Goal: Answer question/provide support

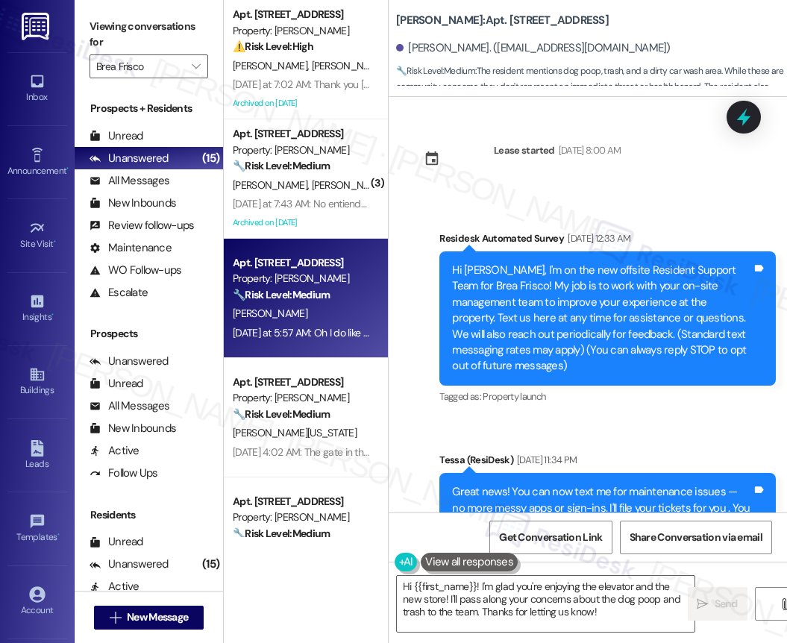
scroll to position [2475, 0]
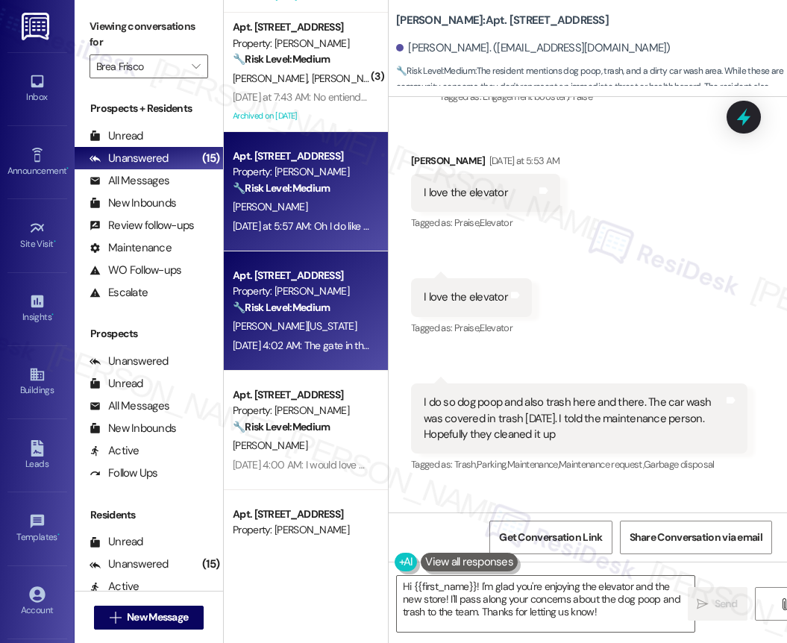
click at [321, 311] on strong "🔧 Risk Level: Medium" at bounding box center [281, 307] width 97 height 13
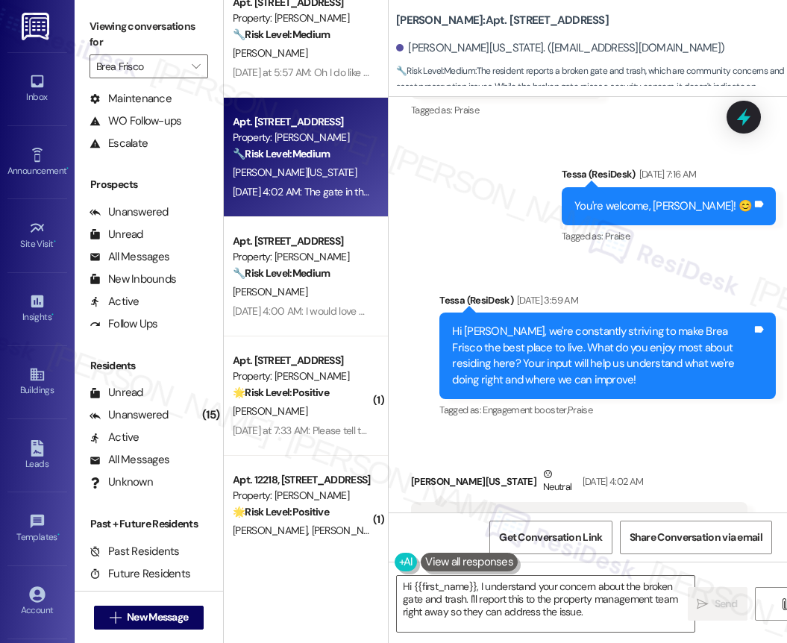
scroll to position [0, 0]
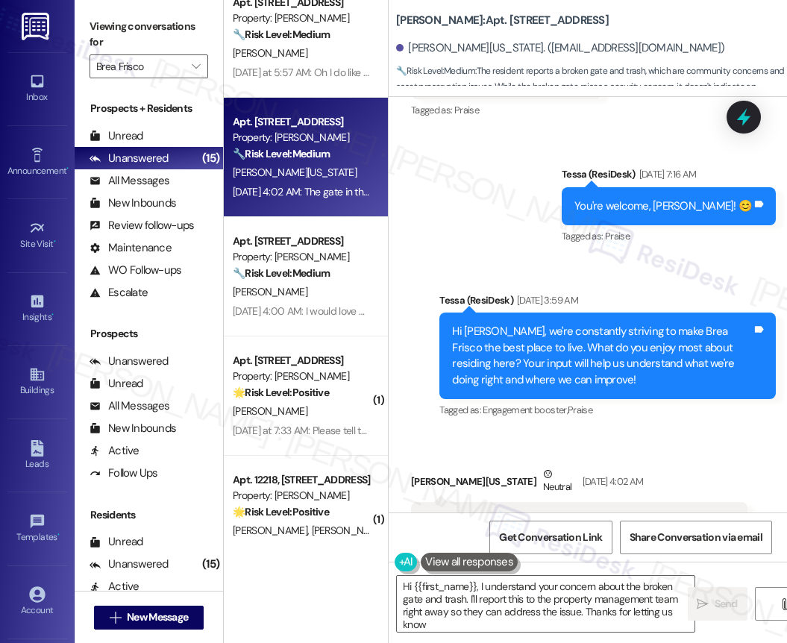
type textarea "Hi {{first_name}}, I understand your concern about the broken gate and trash. I…"
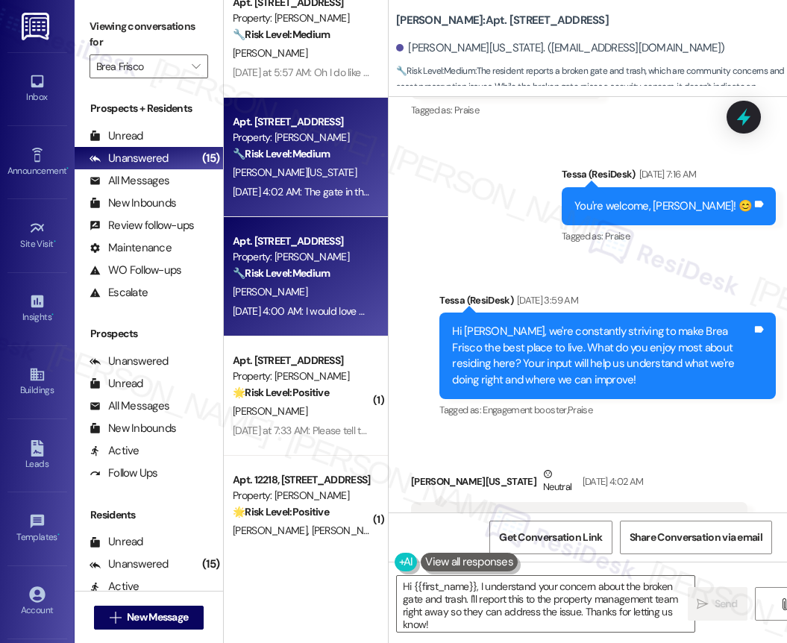
click at [309, 310] on div "[DATE] 4:00 AM: I would love more dog trash cans and regular trash cans around …" at bounding box center [653, 311] width 840 height 13
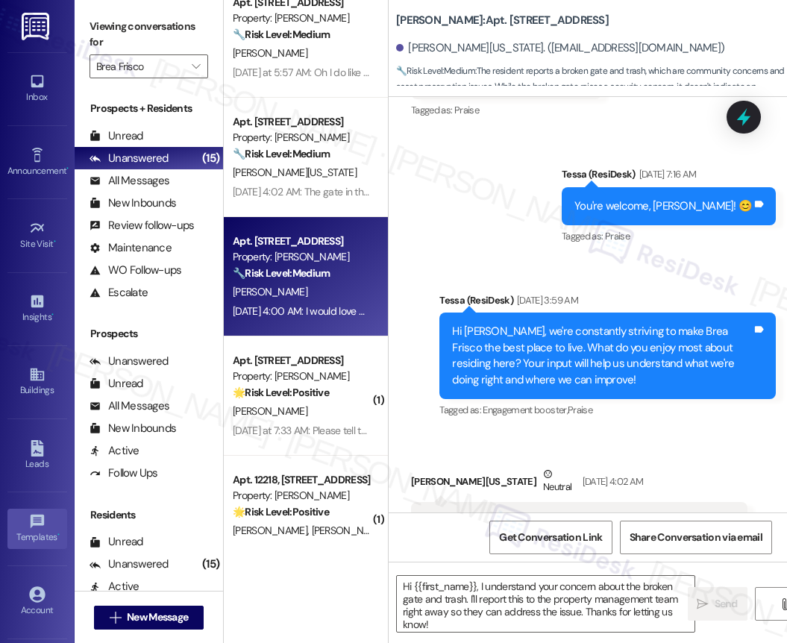
type textarea "Fetching suggested responses. Please feel free to read through the conversation…"
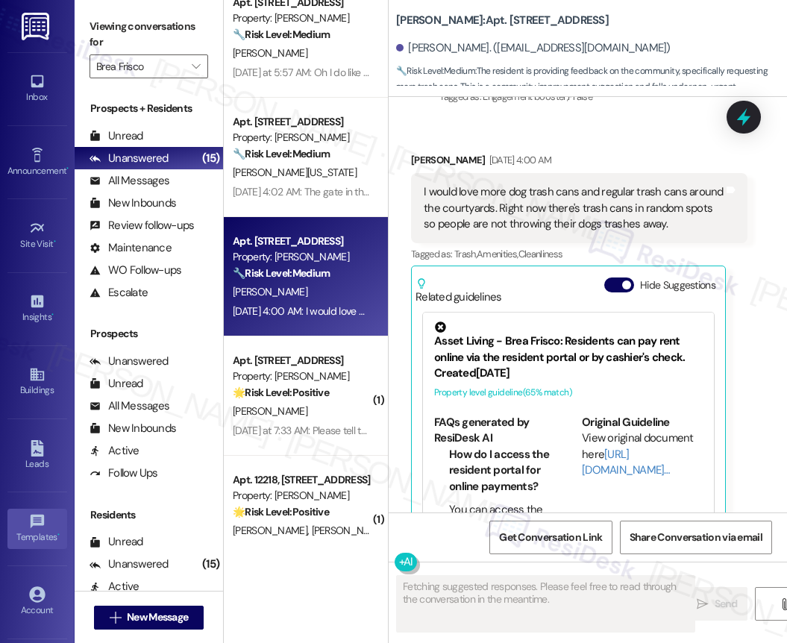
scroll to position [1245, 0]
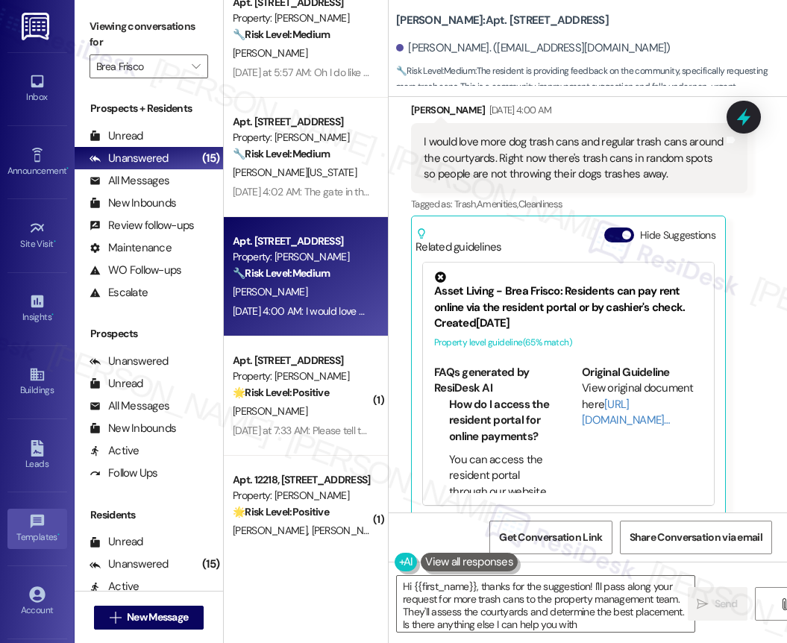
type textarea "Hi {{first_name}}, thanks for the suggestion! I'll pass along your request for …"
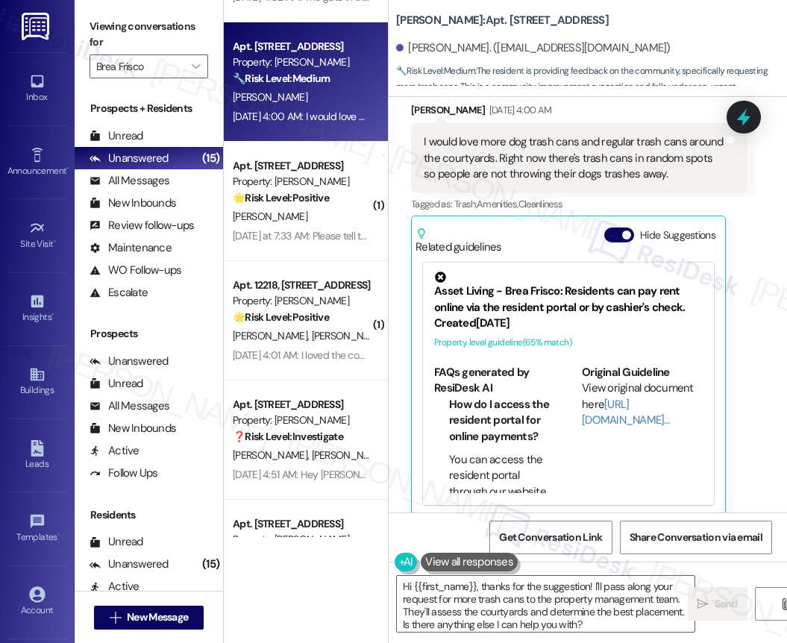
scroll to position [1246, 0]
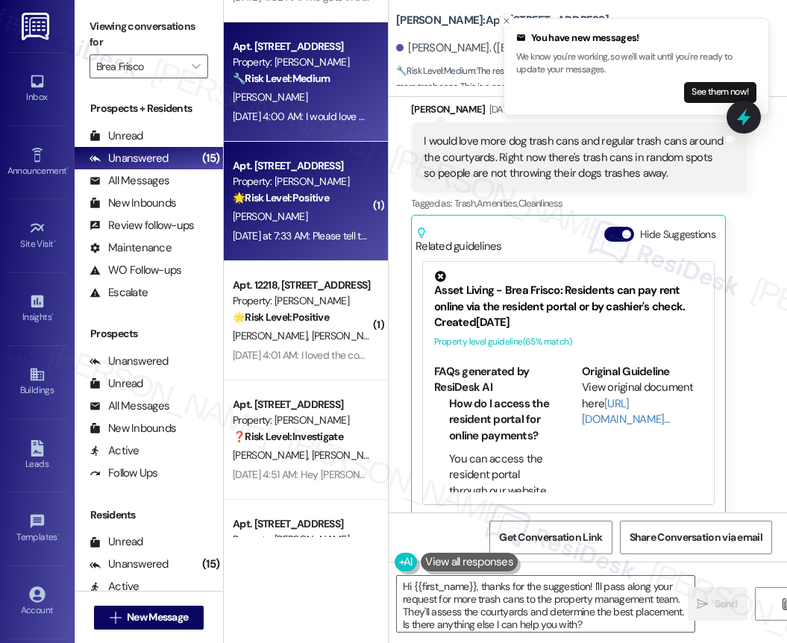
click at [268, 172] on div "Apt. [STREET_ADDRESS]" at bounding box center [302, 166] width 138 height 16
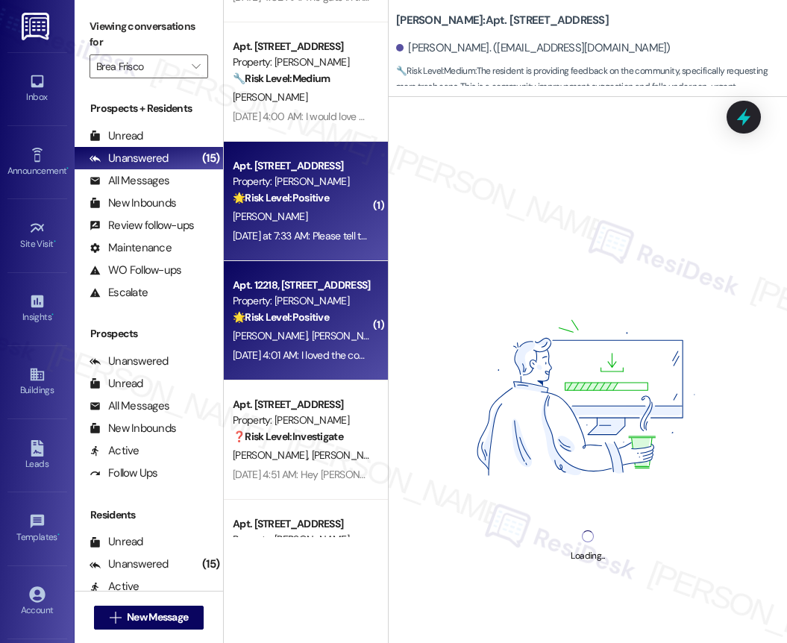
click at [282, 360] on div "[DATE] 4:01 AM: I loved the community and the amenities were lovey and luxuriou…" at bounding box center [410, 355] width 355 height 13
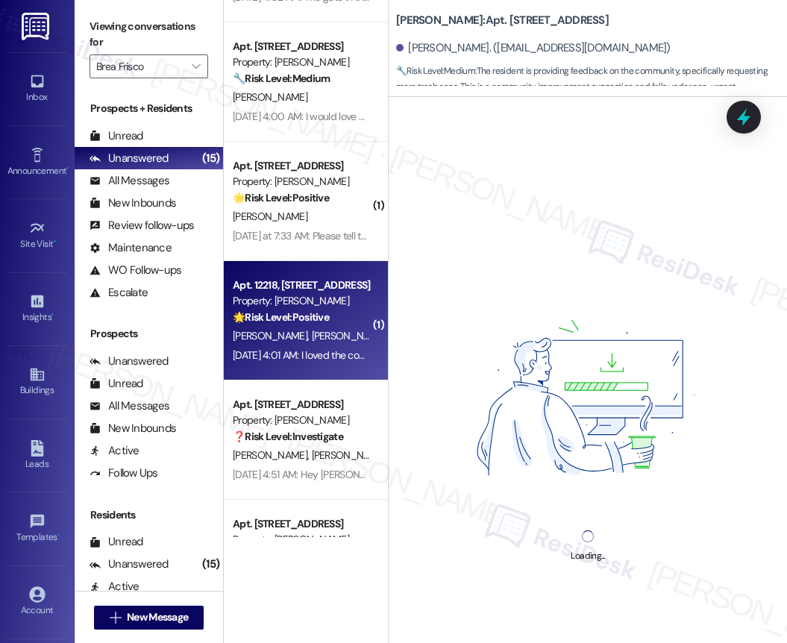
scroll to position [455, 0]
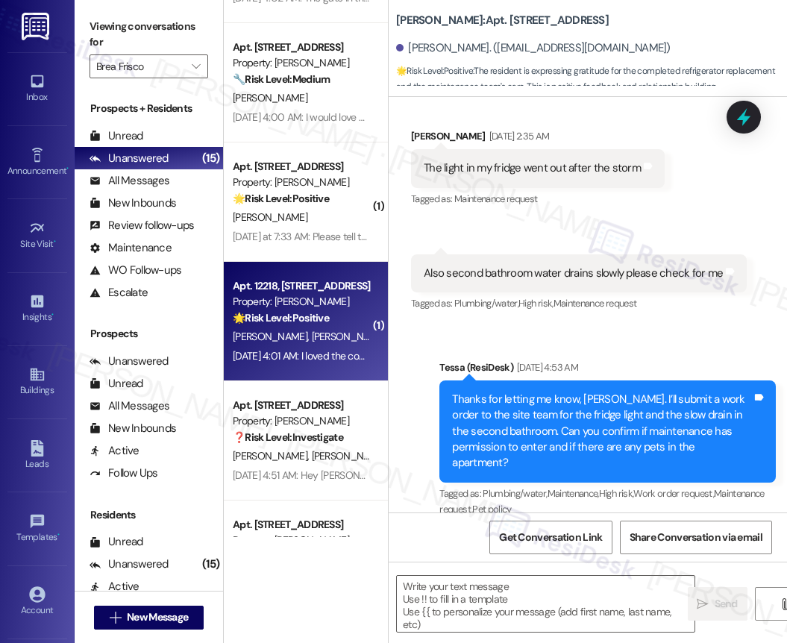
type textarea "Fetching suggested responses. Please feel free to read through the conversation…"
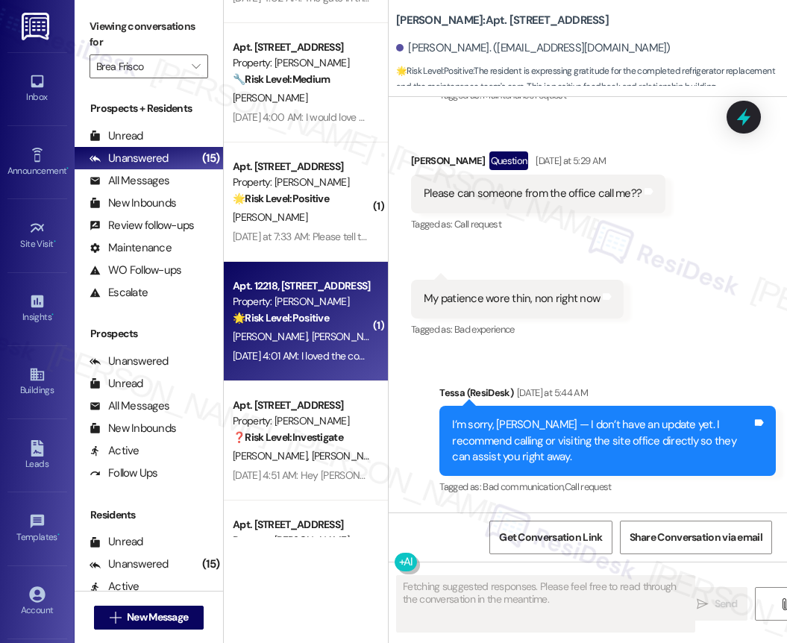
scroll to position [6739, 0]
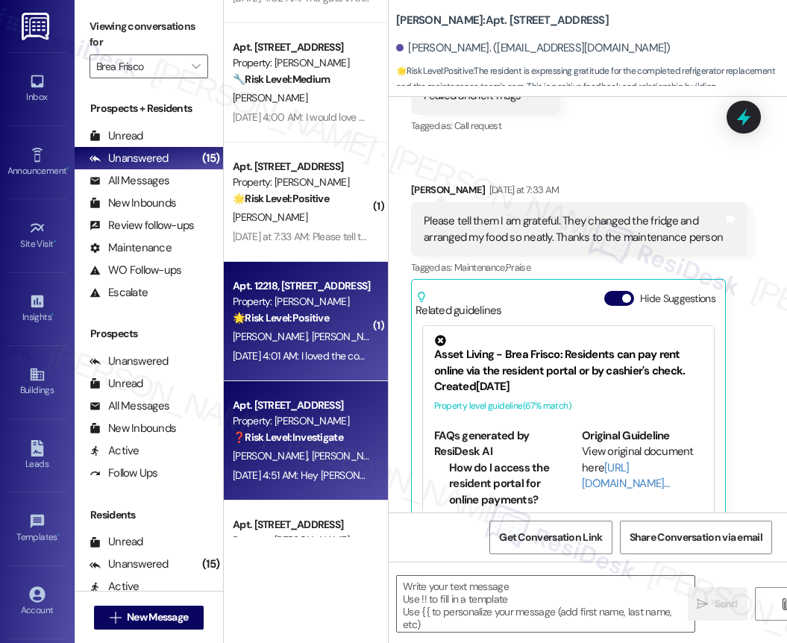
click at [290, 440] on strong "❓ Risk Level: Investigate" at bounding box center [288, 437] width 110 height 13
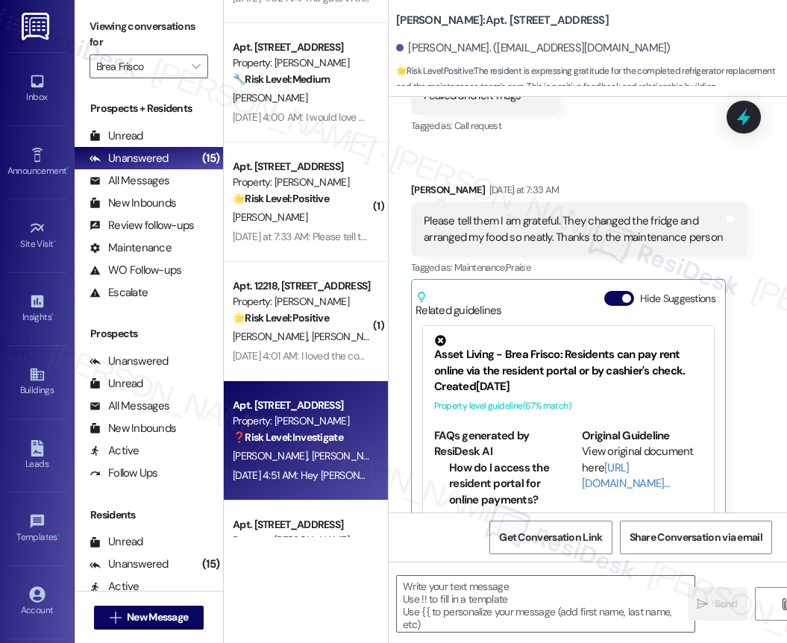
type textarea "Fetching suggested responses. Please feel free to read through the conversation…"
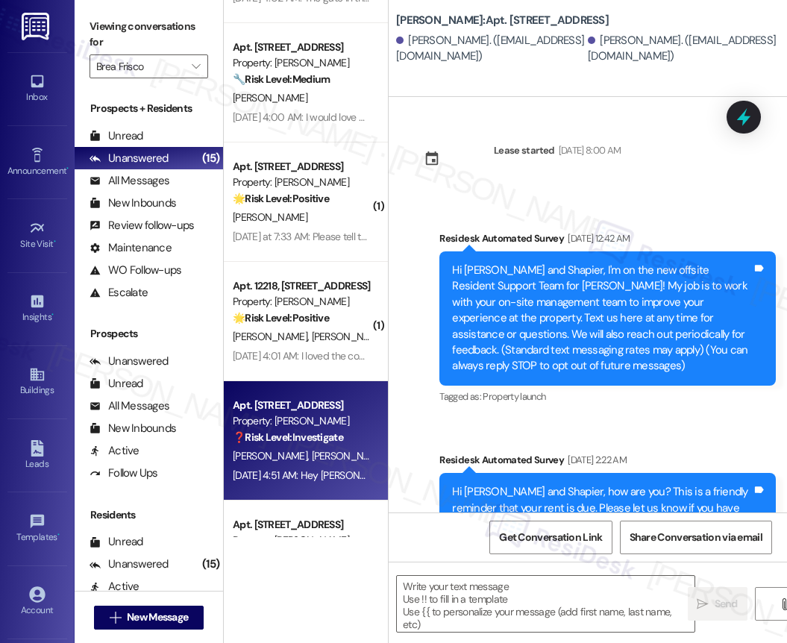
scroll to position [2769, 0]
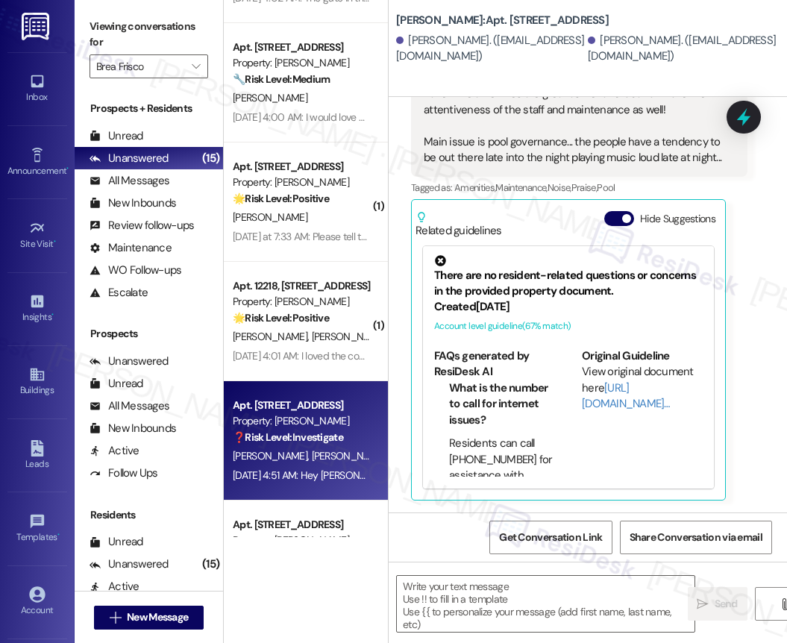
type textarea "Fetching suggested responses. Please feel free to read through the conversation…"
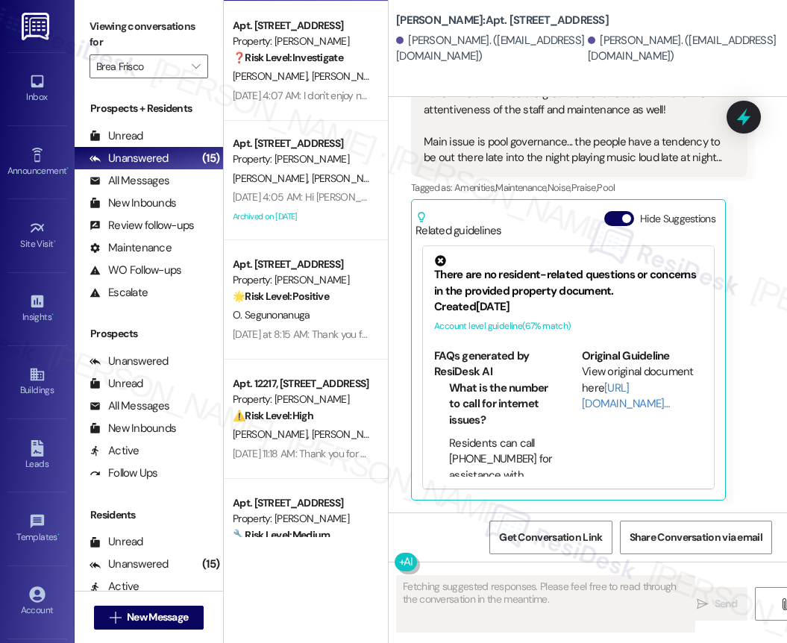
scroll to position [1004, 0]
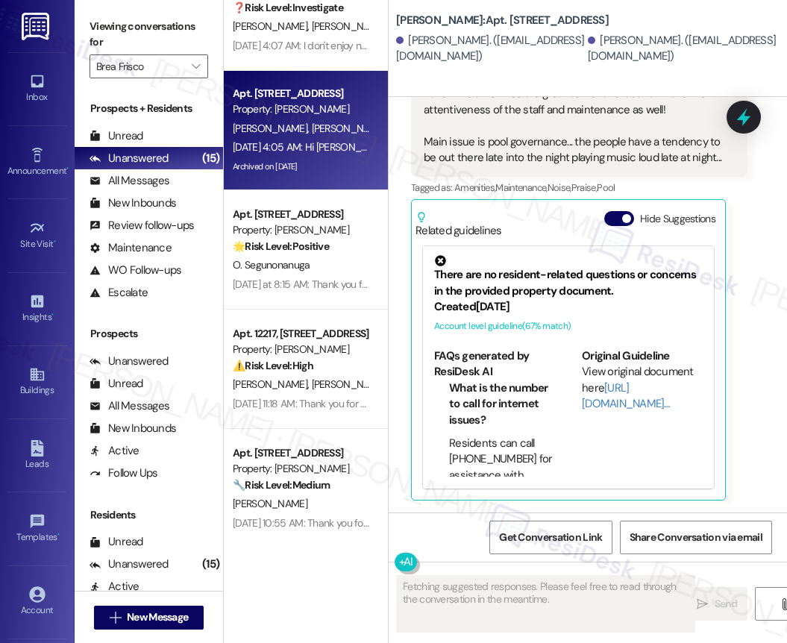
click at [308, 165] on div "Archived on [DATE]" at bounding box center [301, 166] width 141 height 19
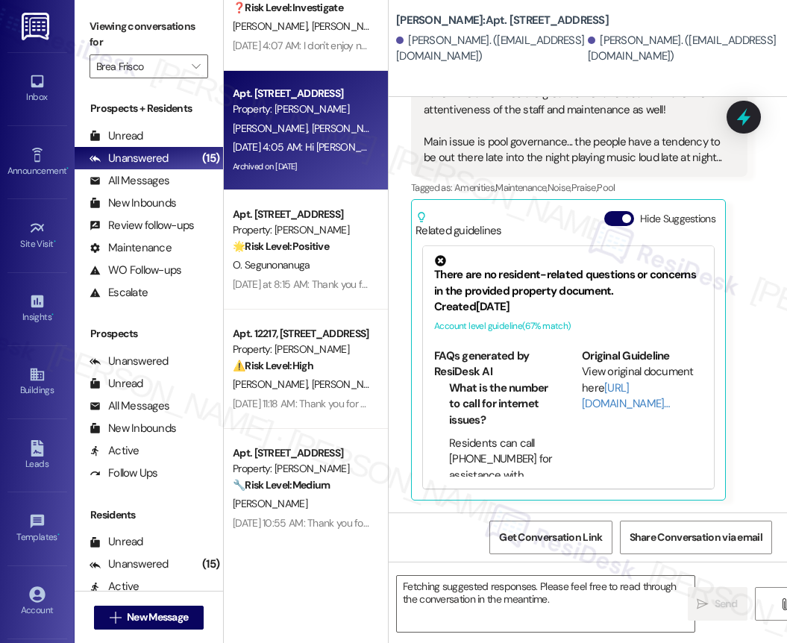
scroll to position [0, 0]
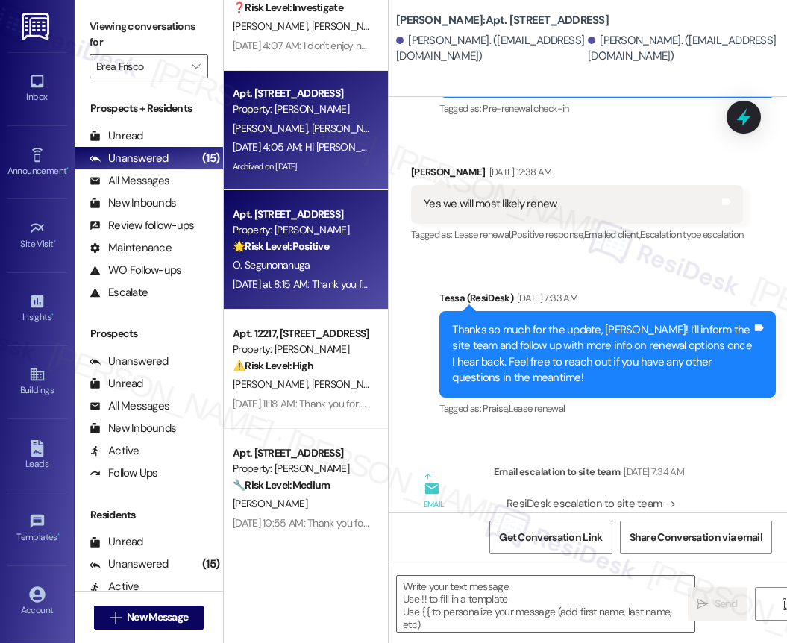
type textarea "Fetching suggested responses. Please feel free to read through the conversation…"
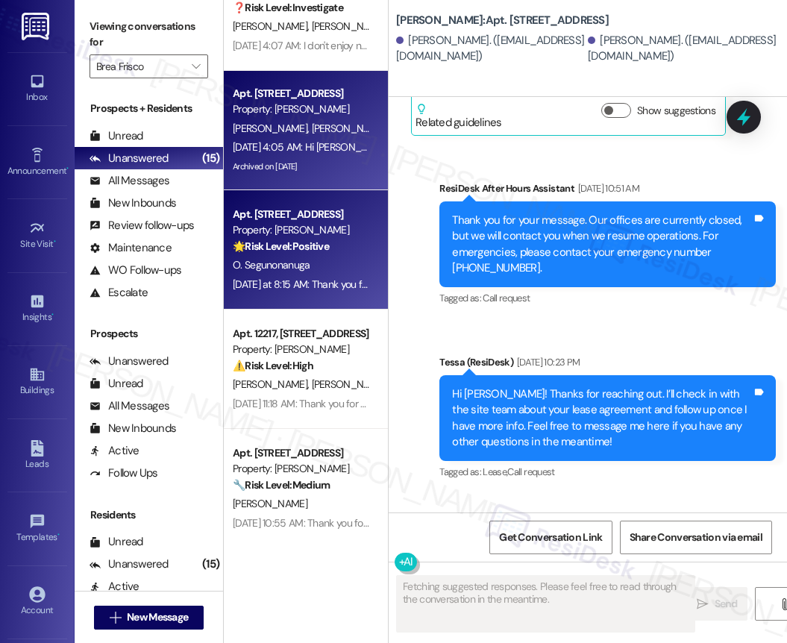
click at [293, 249] on strong "🌟 Risk Level: Positive" at bounding box center [281, 246] width 96 height 13
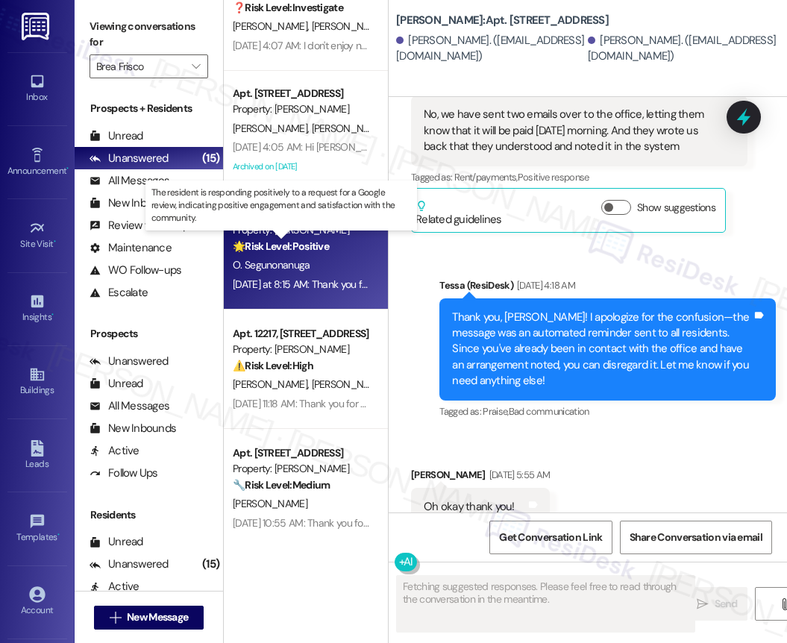
scroll to position [713, 0]
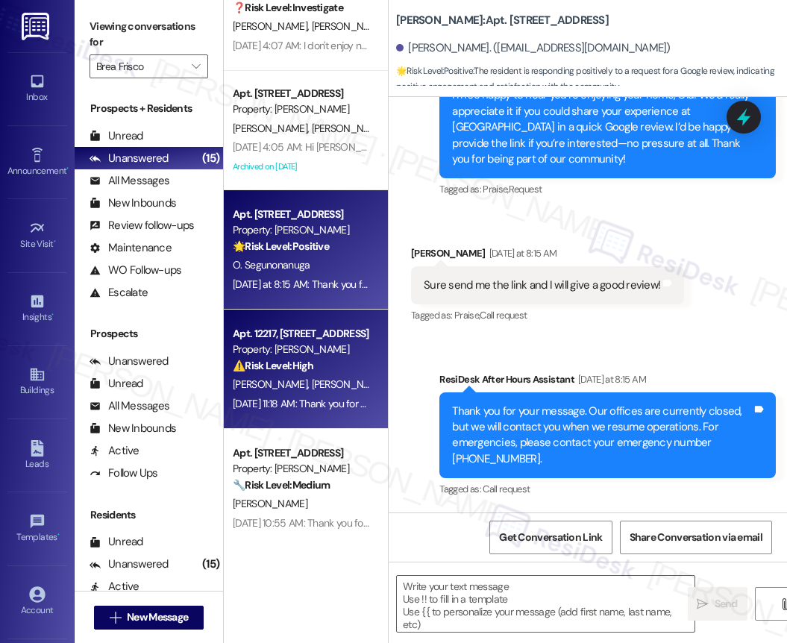
click at [317, 382] on div "[PERSON_NAME] [PERSON_NAME]" at bounding box center [301, 384] width 141 height 19
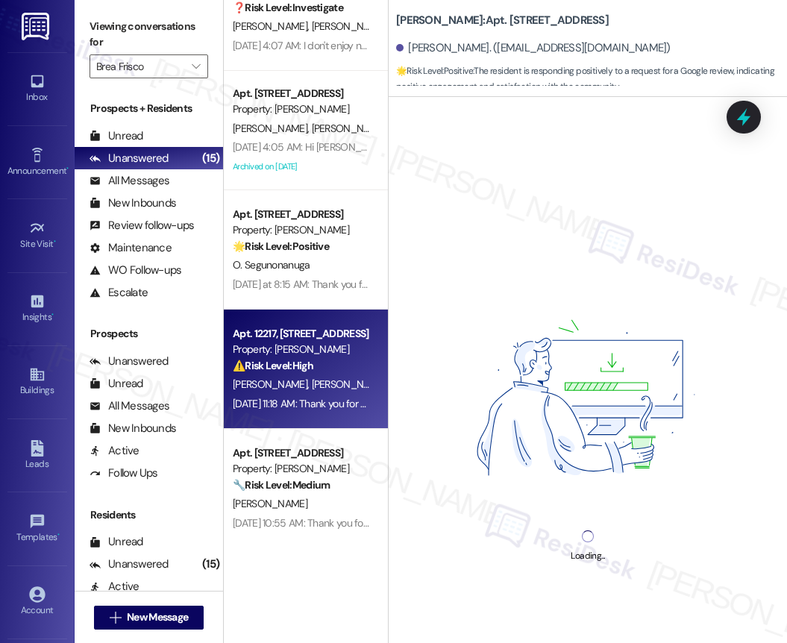
click at [317, 382] on div "[PERSON_NAME] [PERSON_NAME]" at bounding box center [301, 384] width 141 height 19
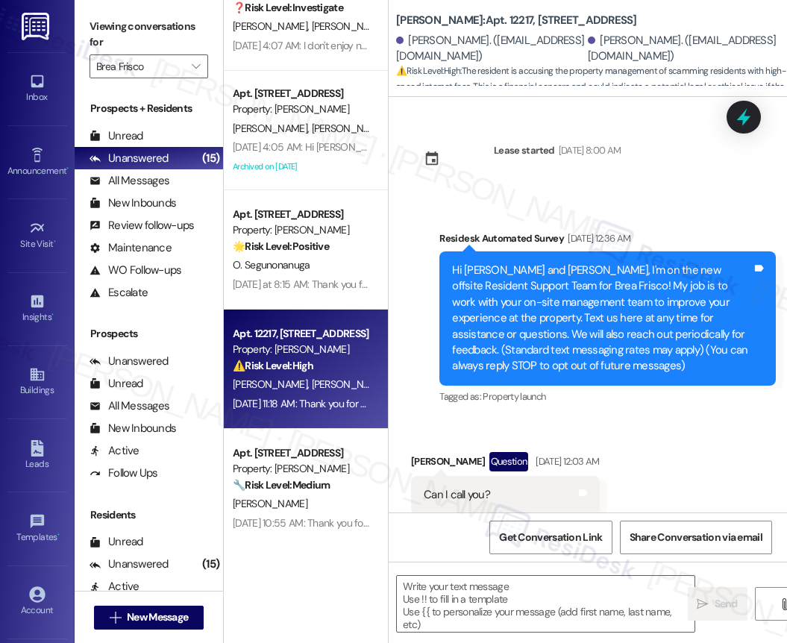
scroll to position [1755, 0]
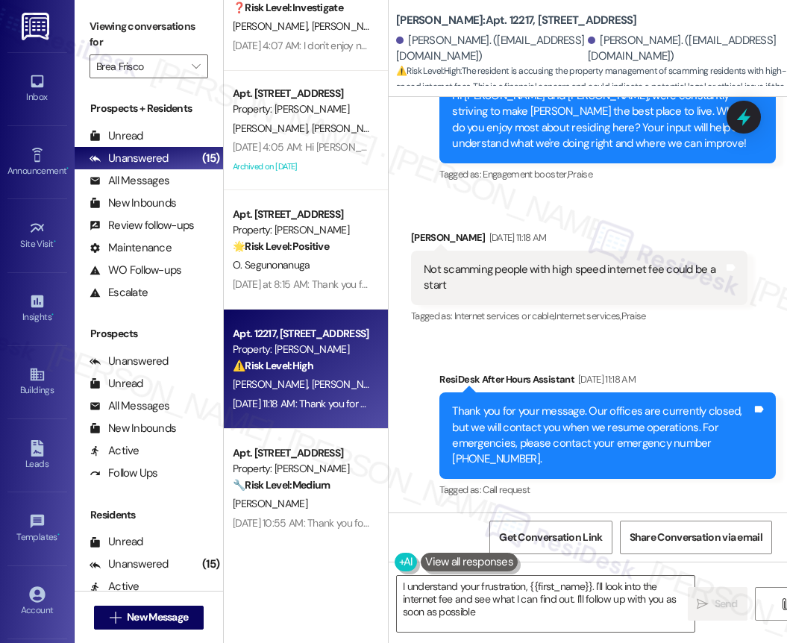
type textarea "I understand your frustration, {{first_name}}. I'll look into the internet fee …"
